Goal: Find specific page/section: Find specific page/section

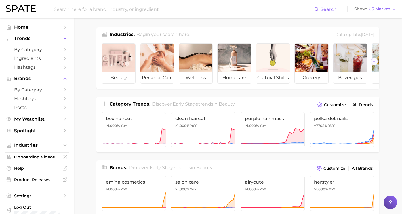
click at [34, 29] on span "Home" at bounding box center [36, 26] width 45 height 5
click at [41, 92] on span "by Category" at bounding box center [36, 89] width 45 height 5
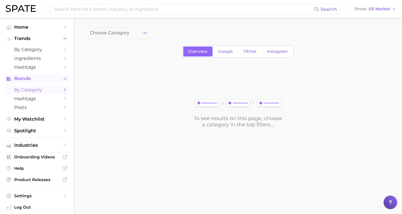
click at [38, 80] on span "Brands" at bounding box center [36, 78] width 45 height 5
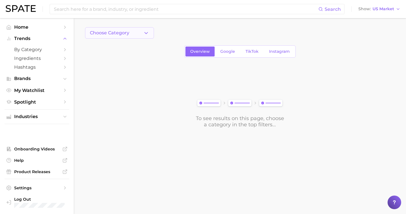
click at [117, 33] on span "Choose Category" at bounding box center [109, 32] width 39 height 5
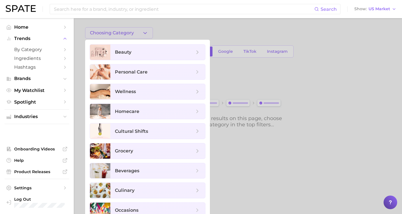
click at [193, 31] on div at bounding box center [201, 107] width 402 height 214
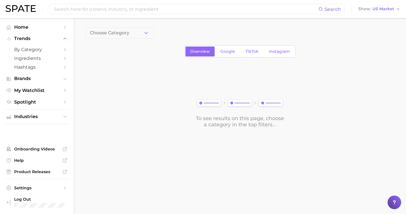
click at [115, 78] on div "To see results on this page, choose a category in the top filters..." at bounding box center [240, 95] width 310 height 63
click at [191, 32] on div "Choose Category" at bounding box center [240, 32] width 310 height 11
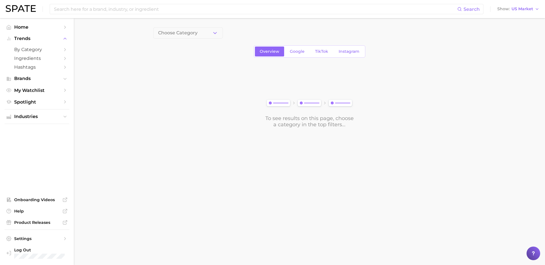
click at [120, 63] on main "Choose Category Overview Google TikTok Instagram To see results on this page, c…" at bounding box center [309, 87] width 471 height 138
drag, startPoint x: 175, startPoint y: 91, endPoint x: 147, endPoint y: 77, distance: 31.3
click at [174, 91] on div "To see results on this page, choose a category in the top filters..." at bounding box center [309, 95] width 312 height 63
click at [97, 102] on main "Choose Category Overview Google TikTok Instagram To see results on this page, c…" at bounding box center [309, 87] width 471 height 138
click at [114, 122] on main "Choose Category Overview Google TikTok Instagram To see results on this page, c…" at bounding box center [309, 87] width 471 height 138
